Goal: Information Seeking & Learning: Learn about a topic

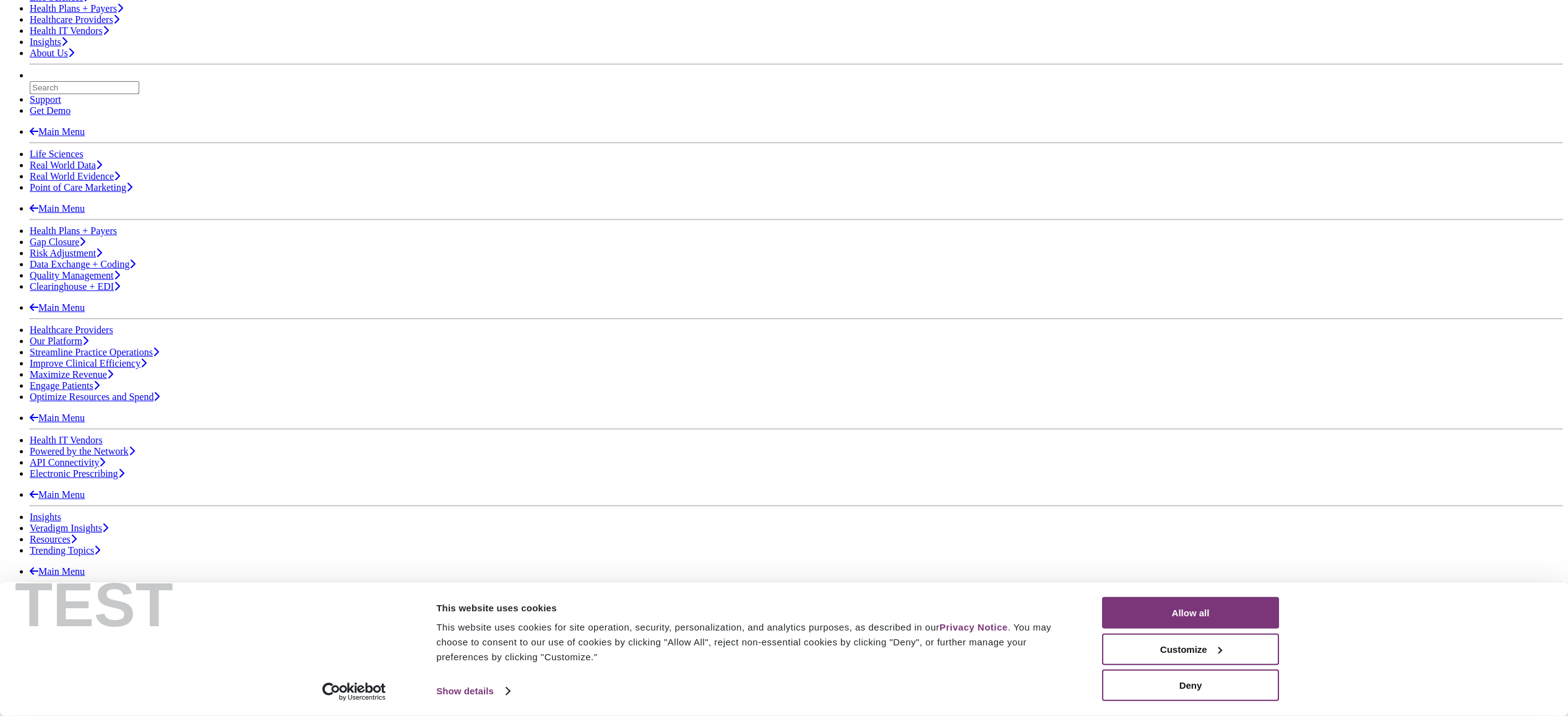
scroll to position [337, 0]
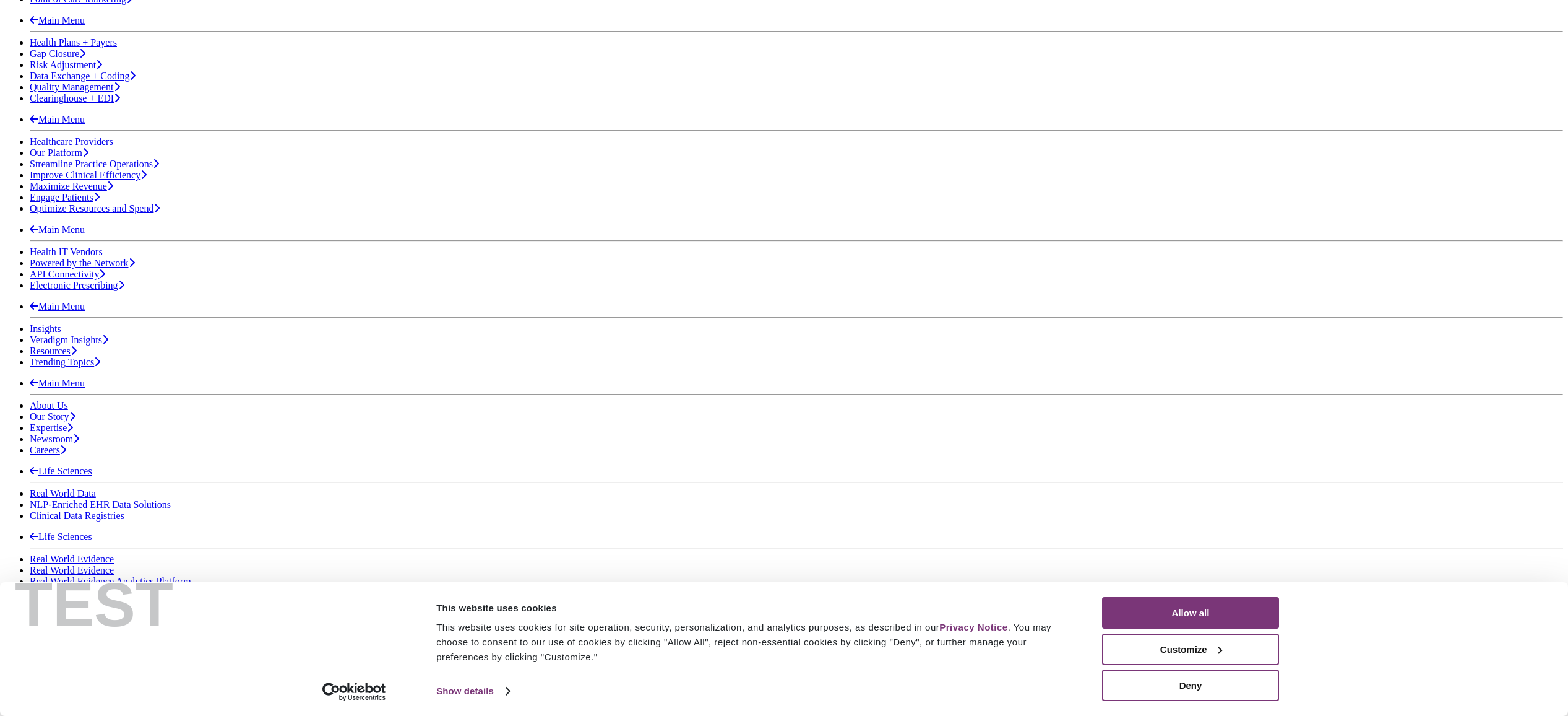
drag, startPoint x: 1199, startPoint y: 683, endPoint x: 1200, endPoint y: 677, distance: 6.1
click at [1199, 682] on button "Deny" at bounding box center [1191, 685] width 177 height 32
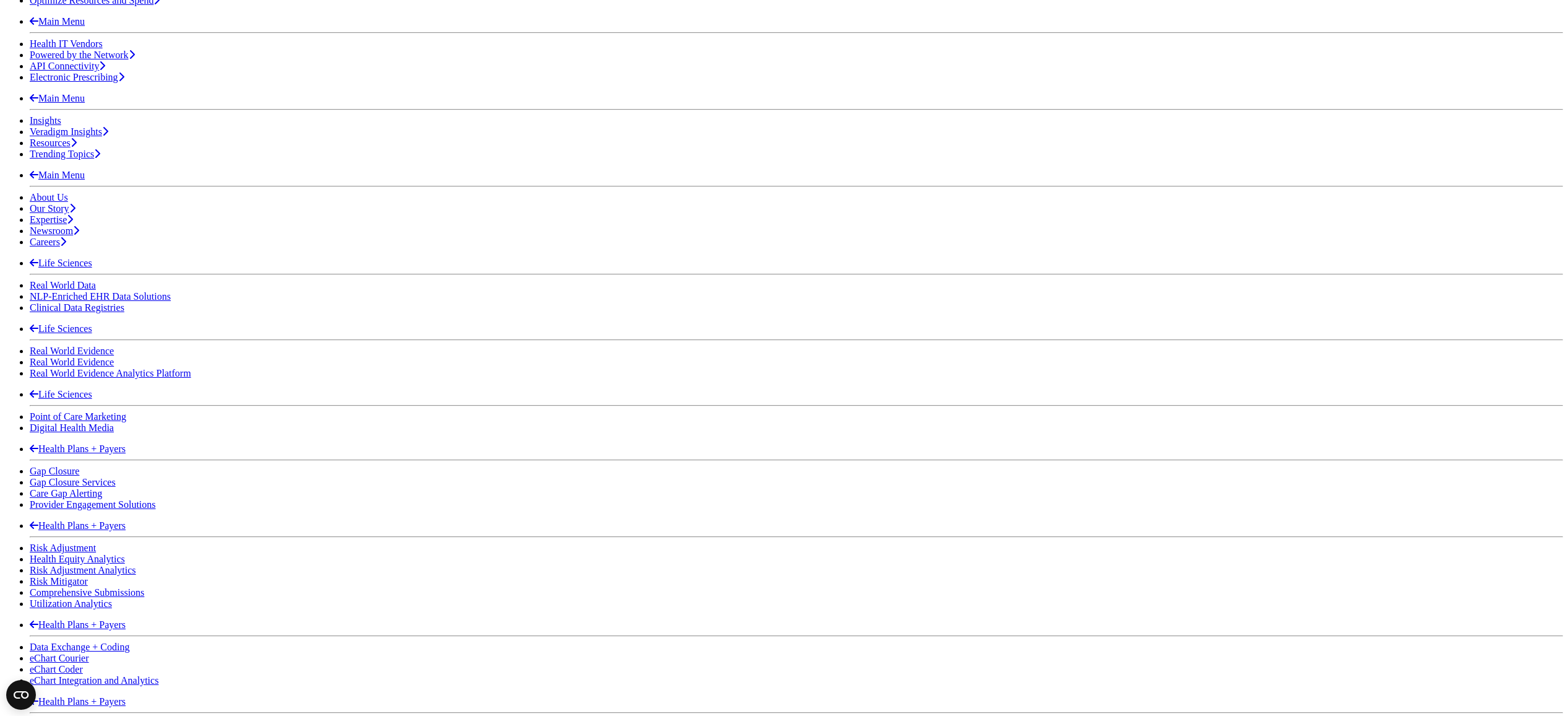
scroll to position [257, 0]
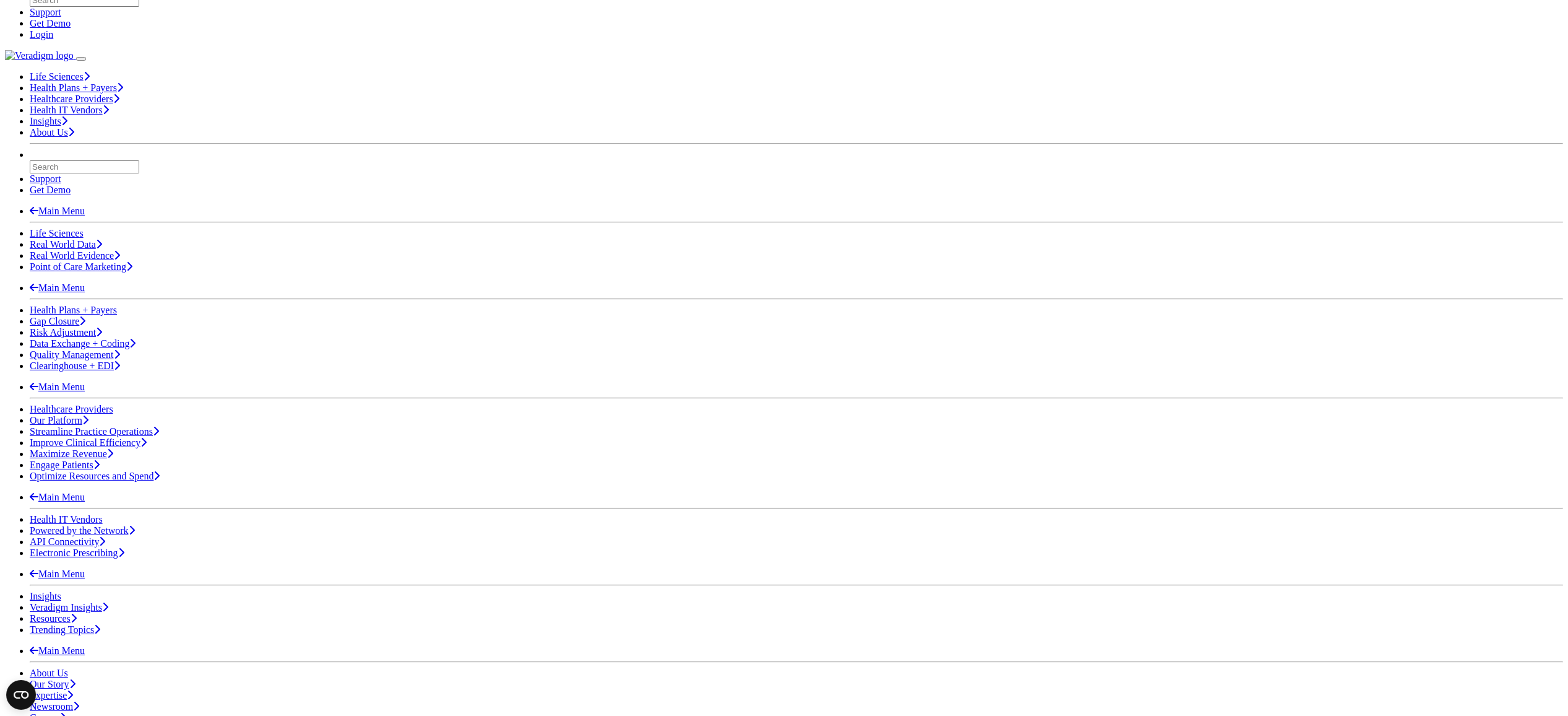
scroll to position [129, 0]
